Goal: Information Seeking & Learning: Compare options

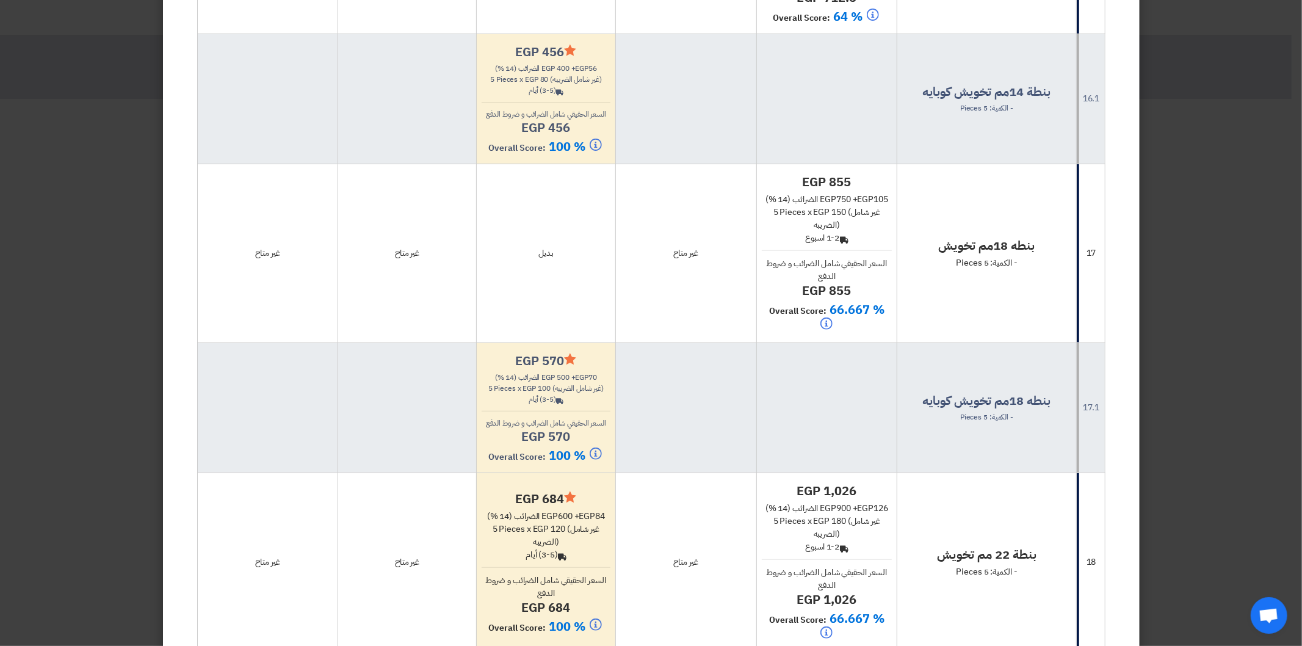
scroll to position [4456, 0]
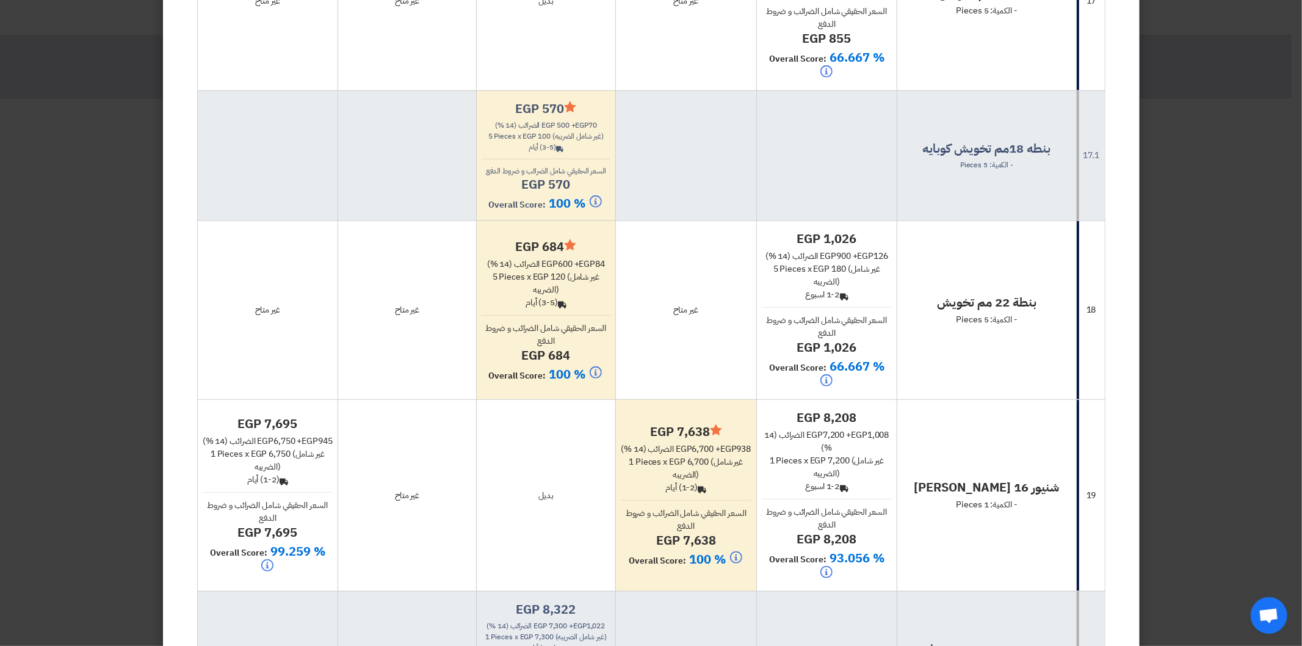
click at [48, 325] on modal-container "× مقارنة عروض الأسعار General Evaluations × Overall × إستخرج المقارنه إختيار تل…" at bounding box center [651, 323] width 1302 height 646
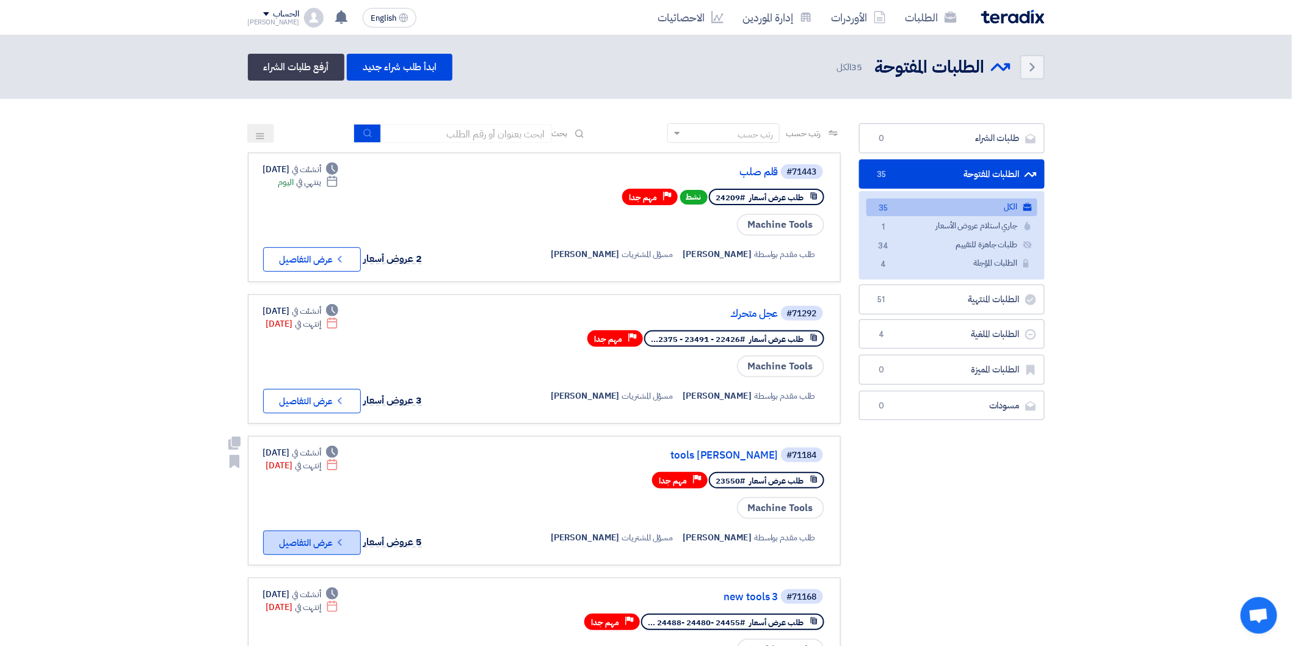
click at [332, 531] on button "Check details عرض التفاصيل" at bounding box center [312, 543] width 98 height 24
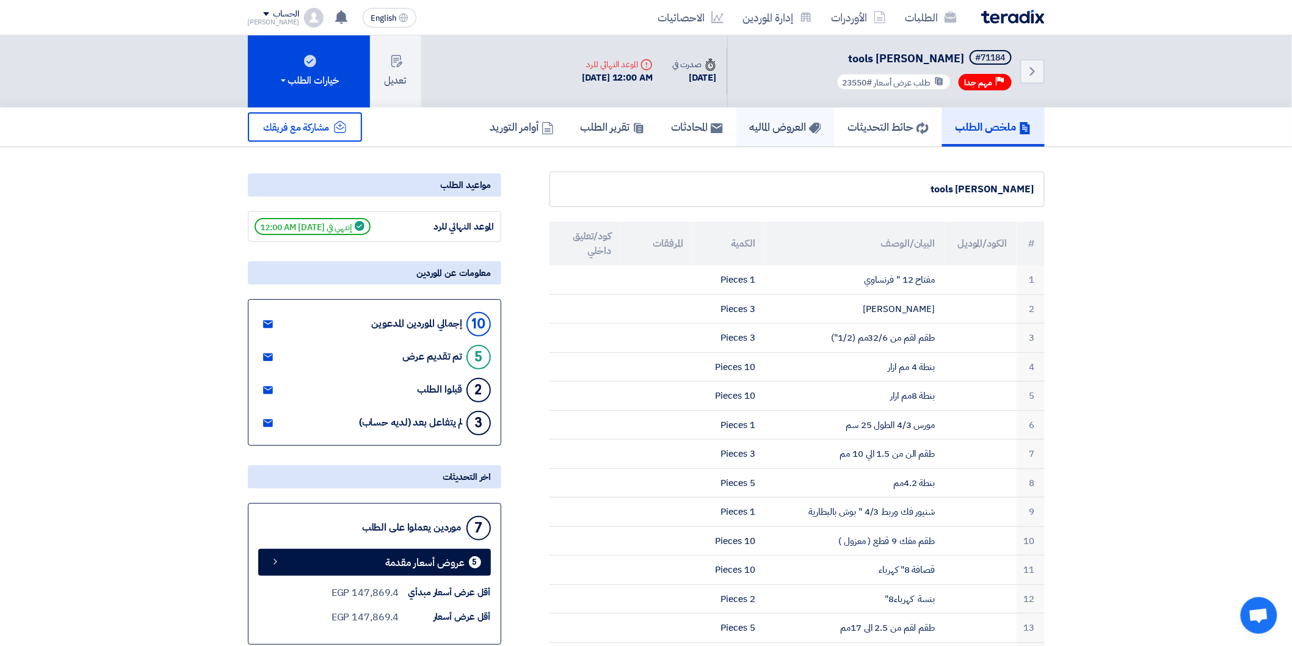
click at [770, 120] on h5 "العروض الماليه" at bounding box center [785, 127] width 71 height 14
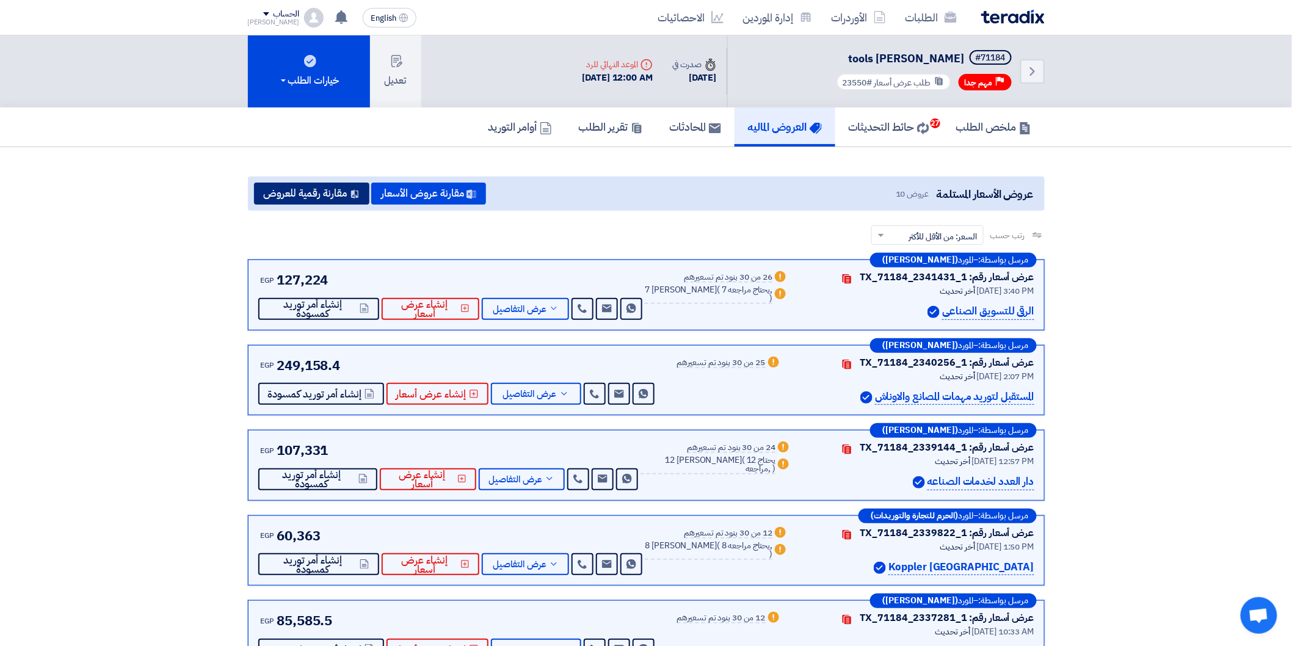
click at [334, 192] on button "مقارنة رقمية للعروض" at bounding box center [311, 194] width 115 height 22
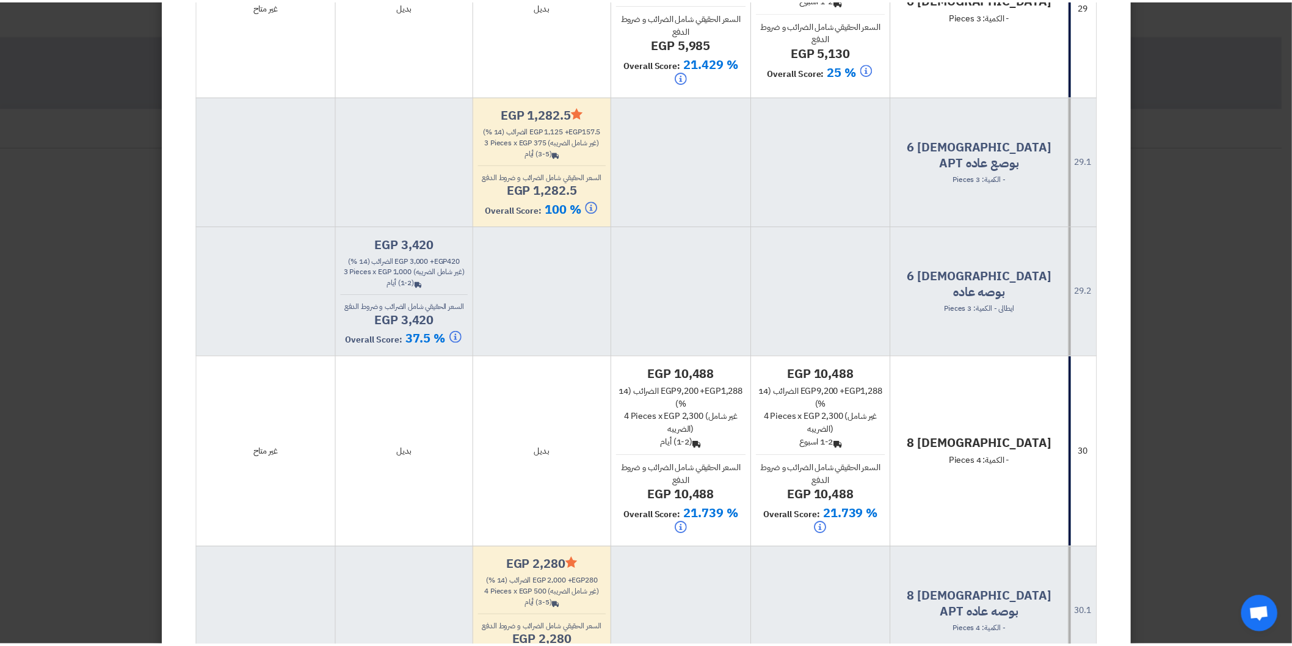
scroll to position [8555, 0]
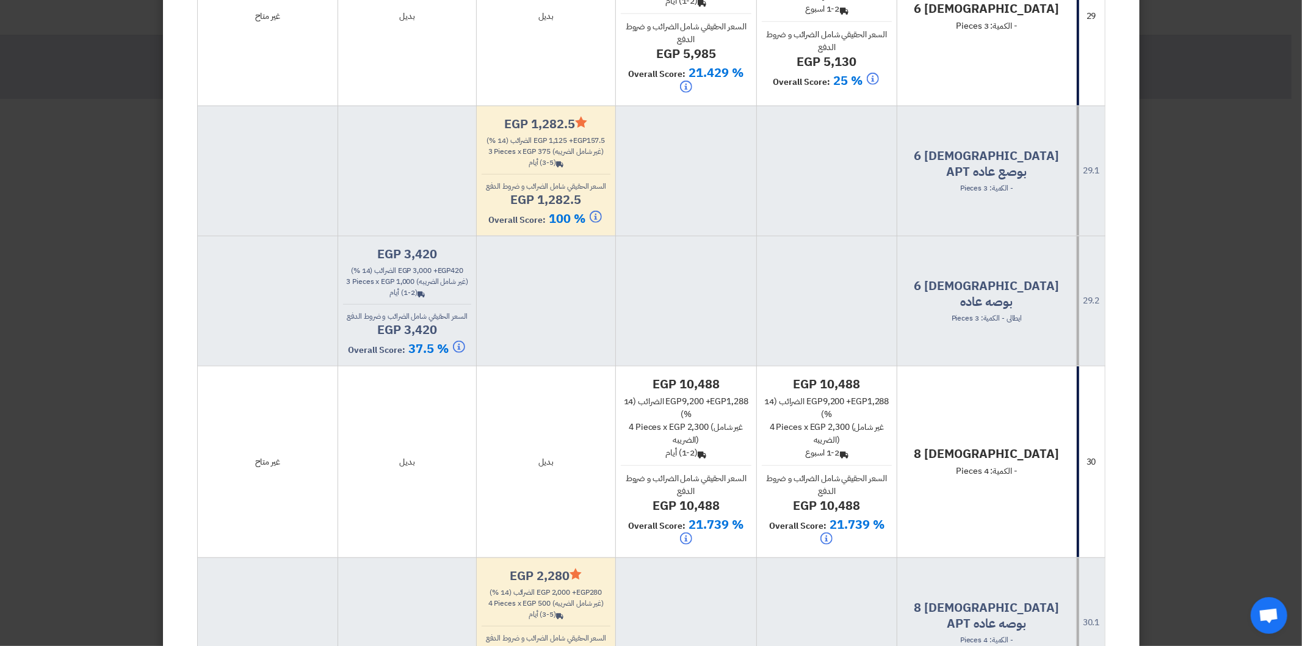
click at [157, 192] on modal-container "× مقارنة عروض الأسعار General Evaluations × Overall × إستخرج المقارنه إختيار تل…" at bounding box center [651, 323] width 1302 height 646
